Goal: Information Seeking & Learning: Learn about a topic

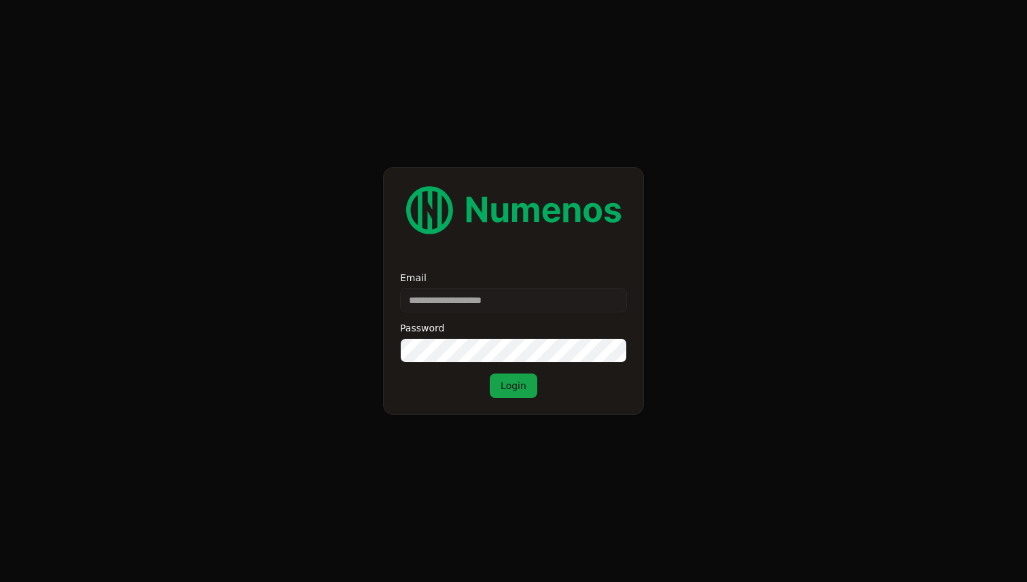
type input "**********"
click at [497, 391] on button "Login" at bounding box center [514, 386] width 48 height 24
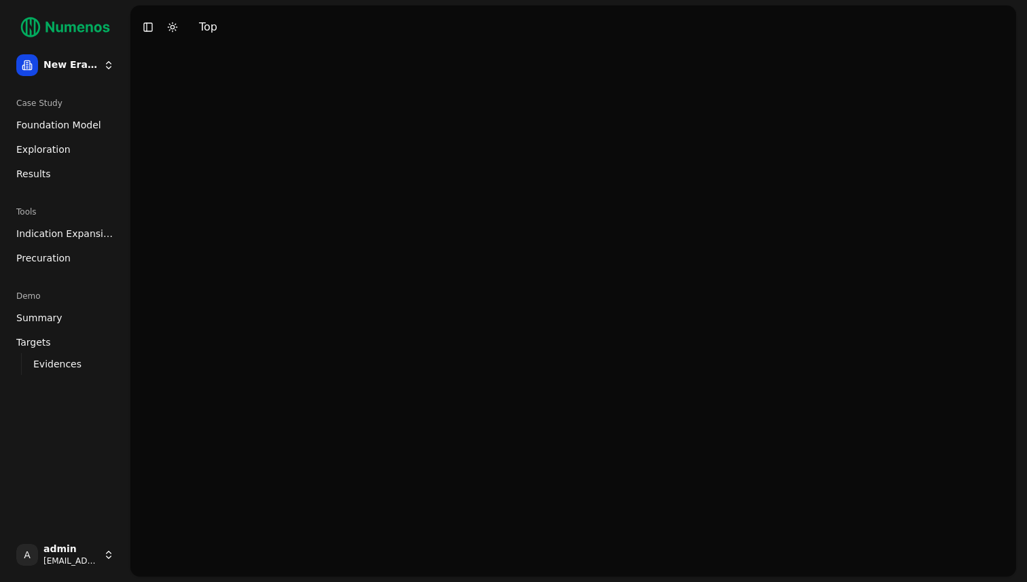
click at [63, 152] on span "Exploration" at bounding box center [43, 150] width 54 height 14
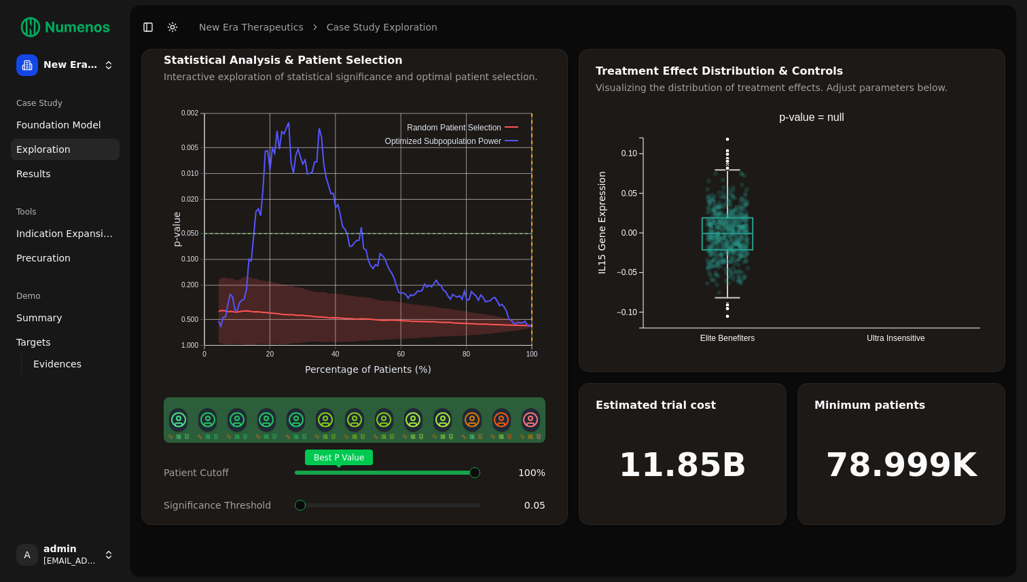
click at [65, 126] on span "Foundation Model" at bounding box center [58, 125] width 85 height 14
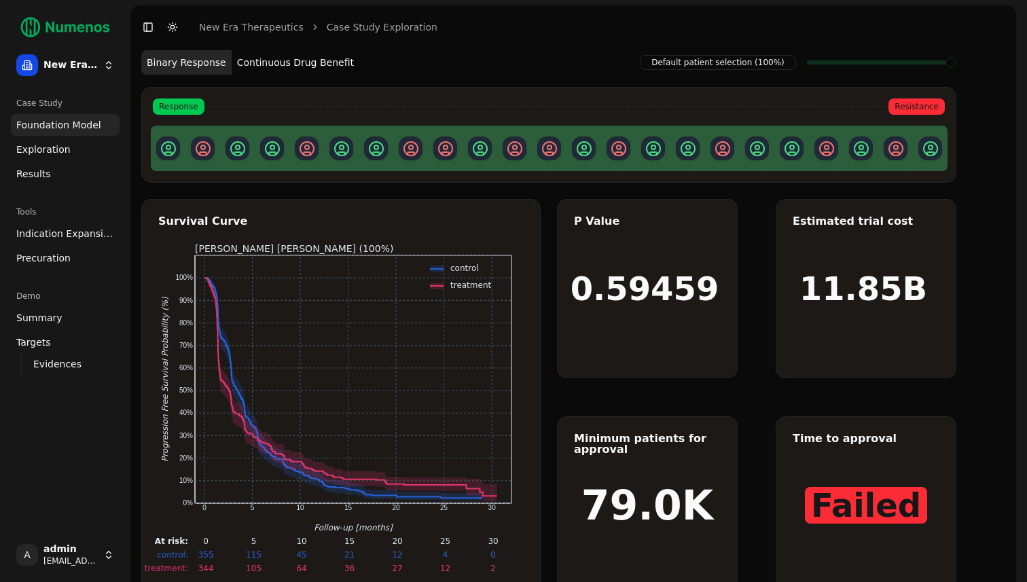
click at [278, 70] on button "Continuous Drug Benefit" at bounding box center [296, 62] width 128 height 24
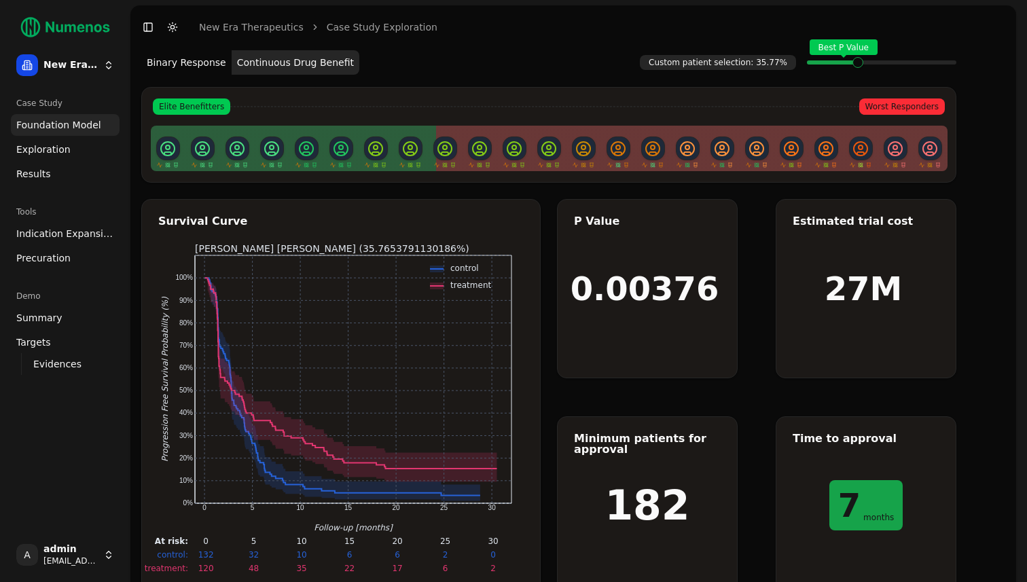
click at [58, 240] on link "Indication Expansion" at bounding box center [65, 234] width 109 height 22
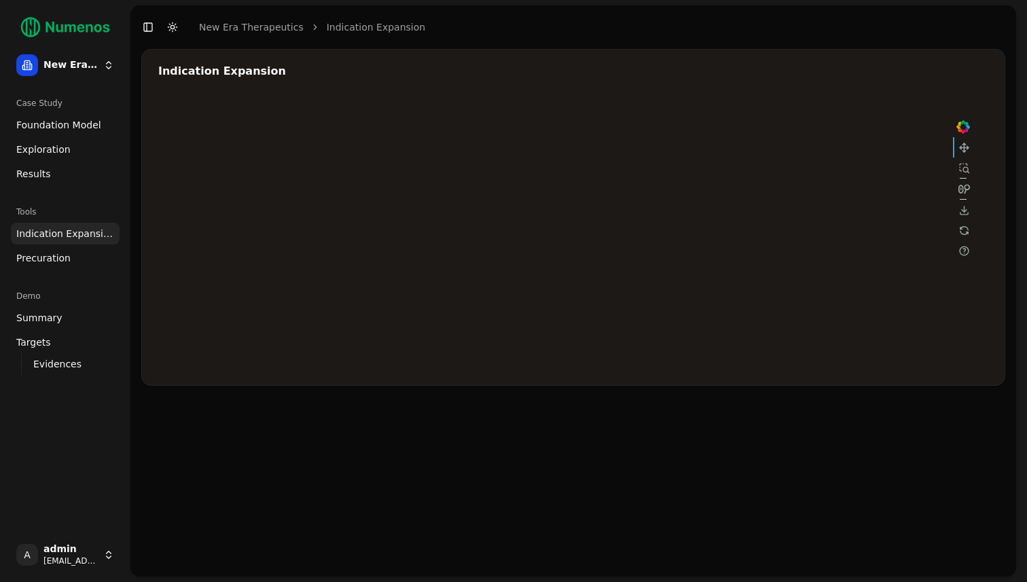
click at [56, 121] on span "Foundation Model" at bounding box center [58, 125] width 85 height 14
